Goal: Find specific page/section: Find specific page/section

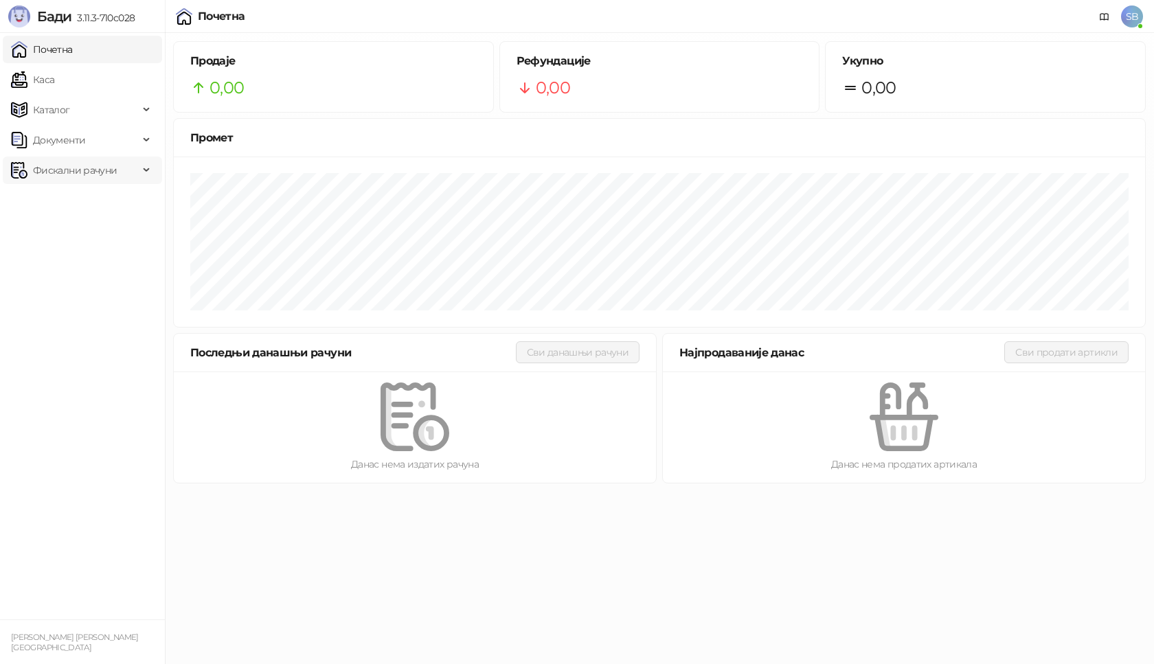
click at [67, 163] on span "Фискални рачуни" at bounding box center [75, 170] width 84 height 27
click at [63, 205] on link "Издати рачуни" at bounding box center [62, 200] width 92 height 27
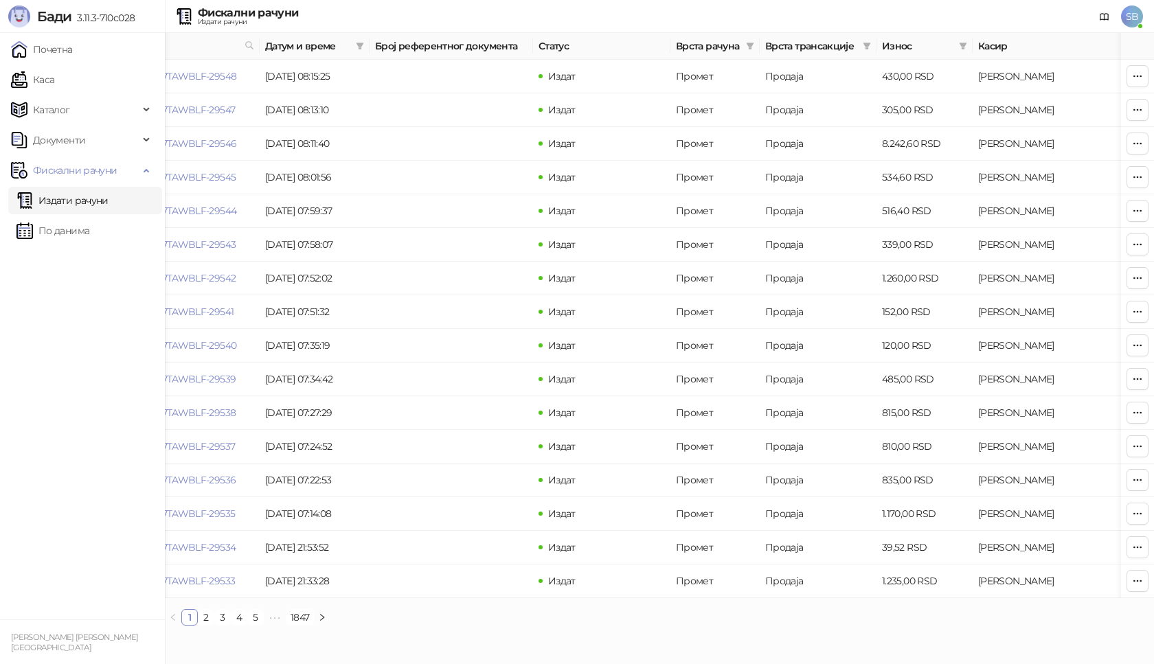
scroll to position [0, 69]
click at [214, 141] on link "V7TAWBLF-V7TAWBLF-29546" at bounding box center [168, 143] width 135 height 12
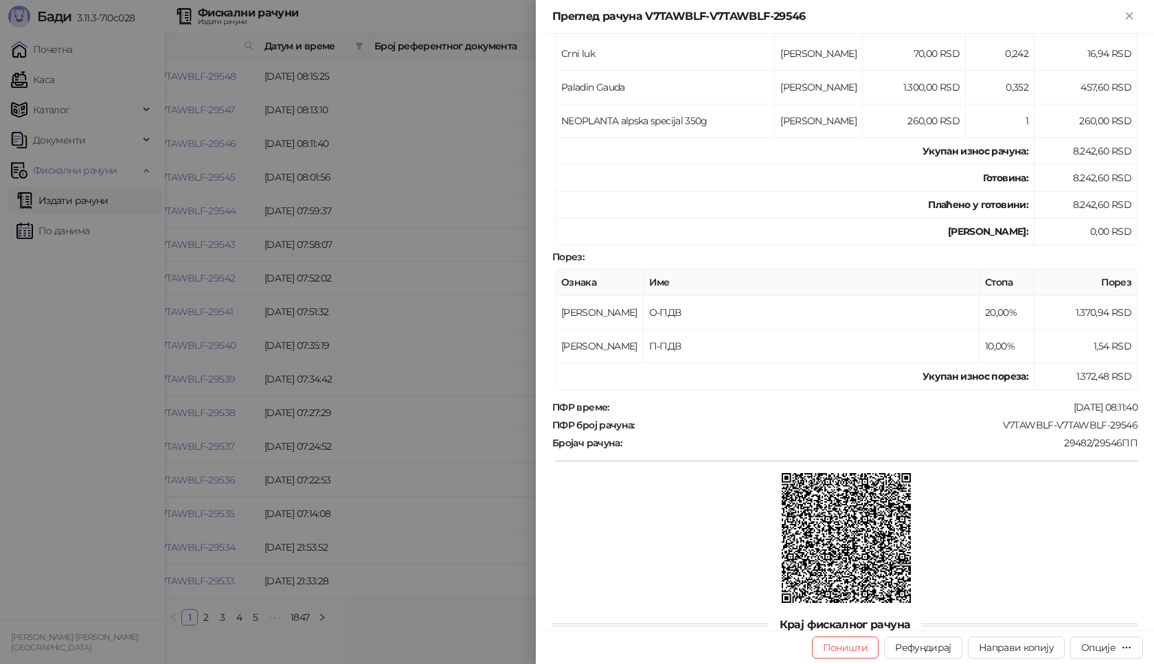
scroll to position [639, 0]
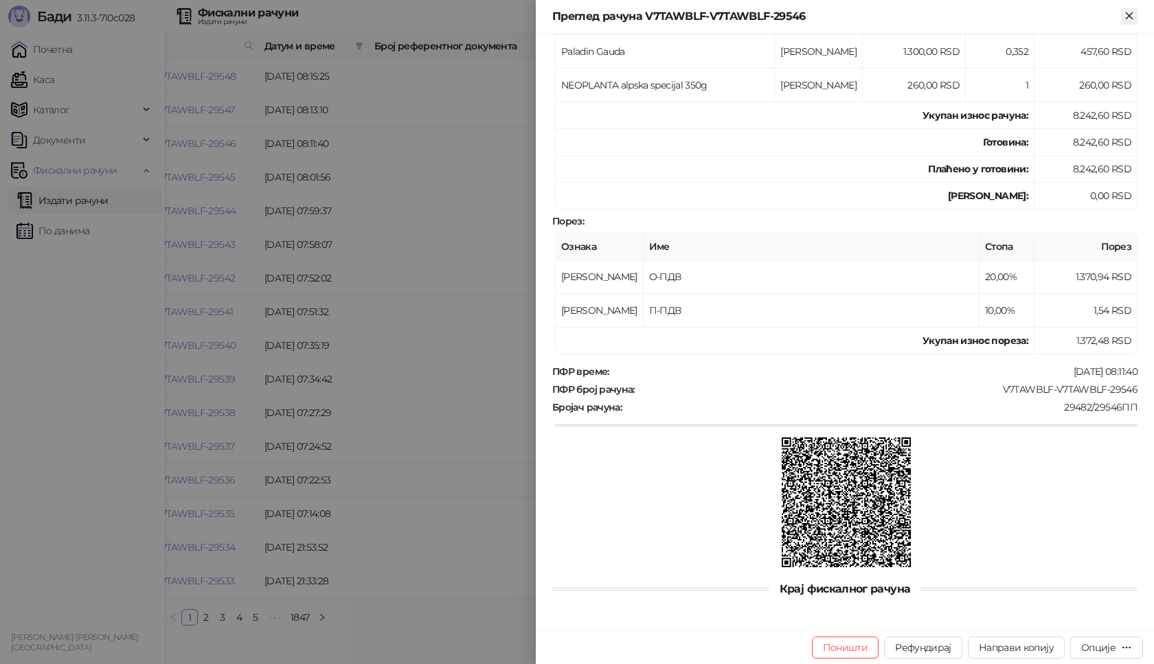
click at [1131, 13] on icon "Close" at bounding box center [1128, 15] width 6 height 6
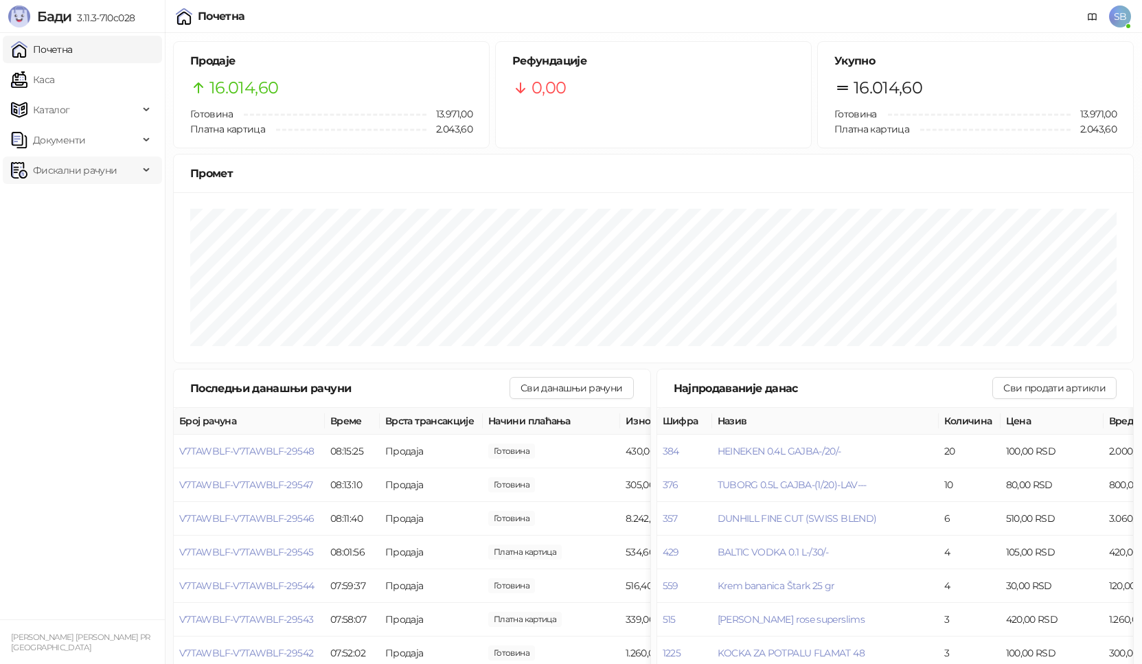
click at [44, 170] on span "Фискални рачуни" at bounding box center [75, 170] width 84 height 27
click at [51, 196] on link "Издати рачуни" at bounding box center [62, 200] width 92 height 27
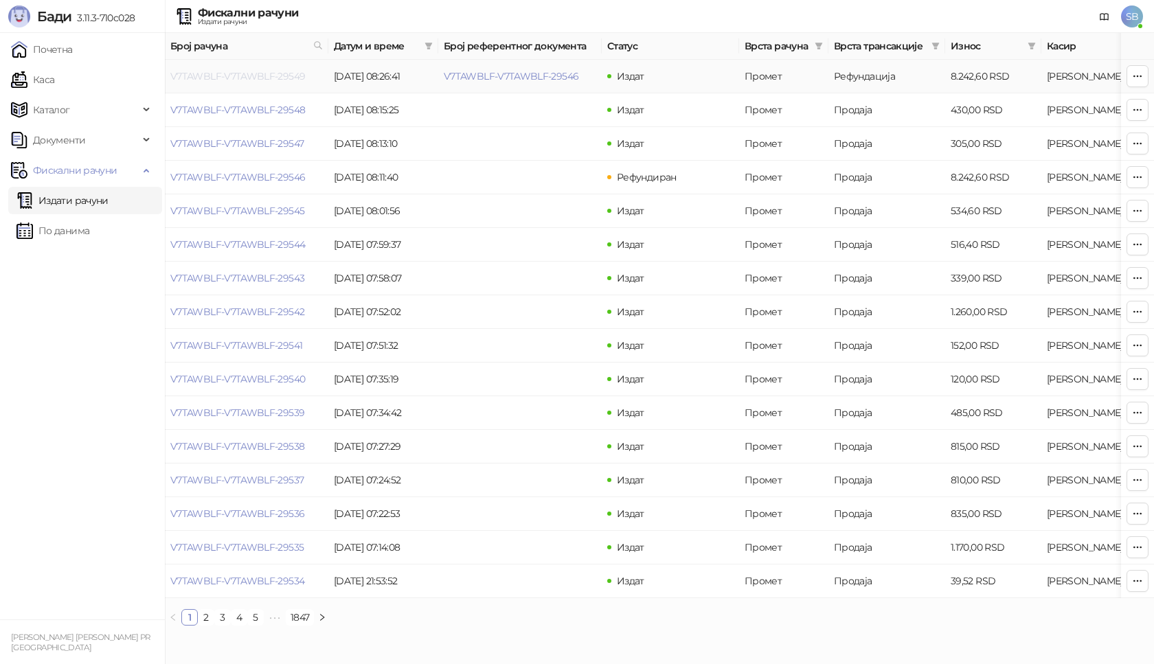
click at [219, 73] on link "V7TAWBLF-V7TAWBLF-29549" at bounding box center [237, 76] width 135 height 12
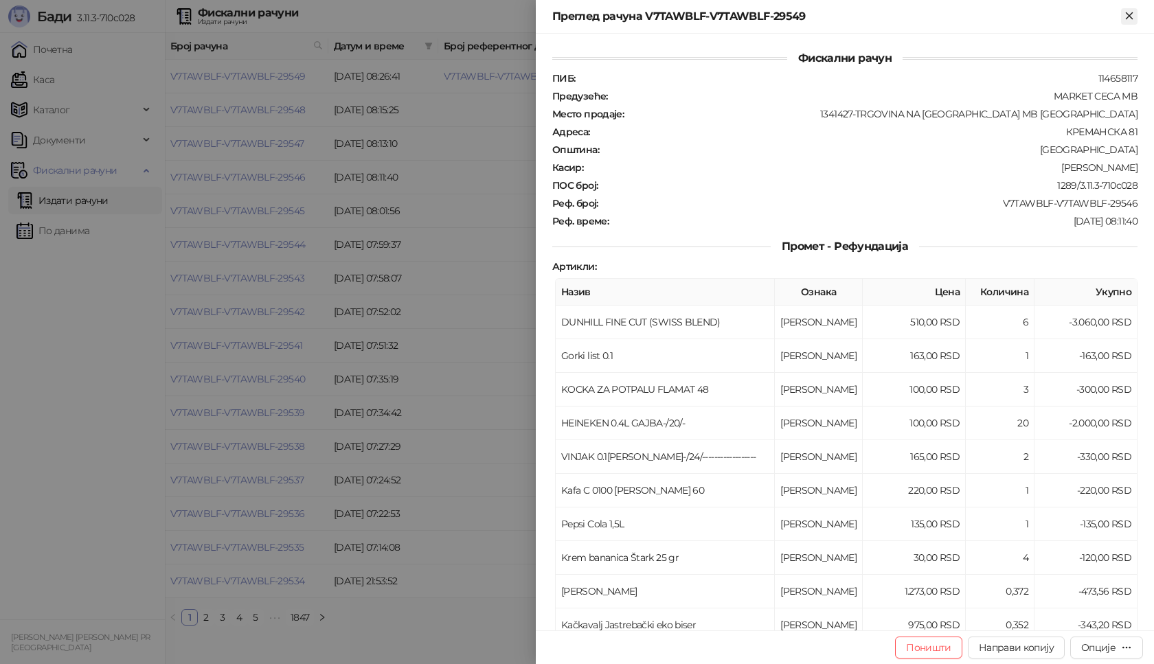
click at [1125, 12] on icon "Close" at bounding box center [1129, 16] width 12 height 12
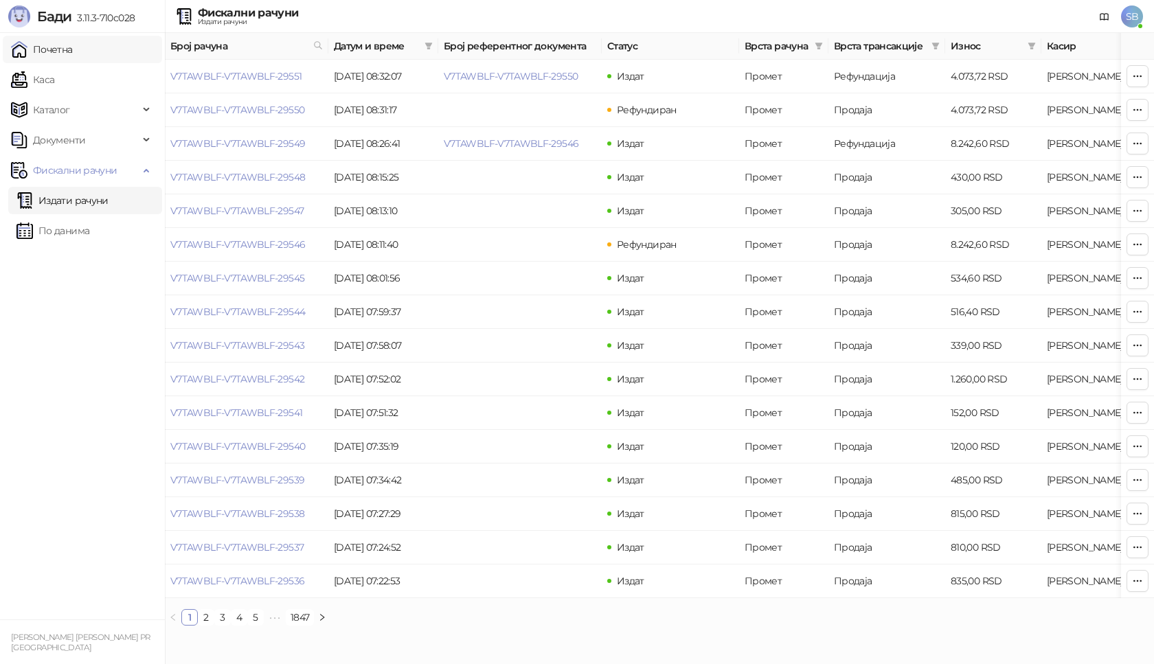
click at [73, 56] on link "Почетна" at bounding box center [42, 49] width 62 height 27
